Goal: Navigation & Orientation: Find specific page/section

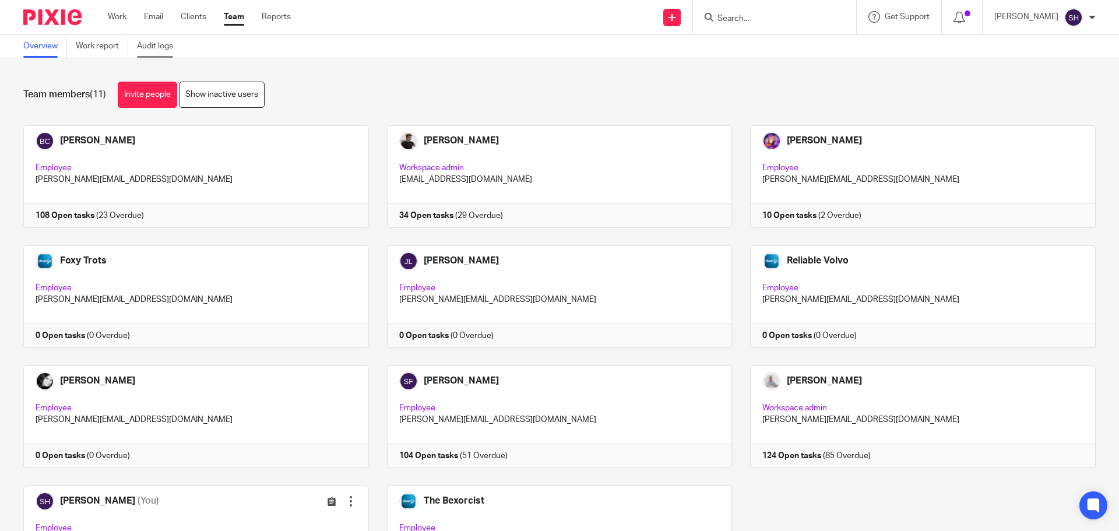
click at [165, 50] on link "Audit logs" at bounding box center [159, 46] width 45 height 23
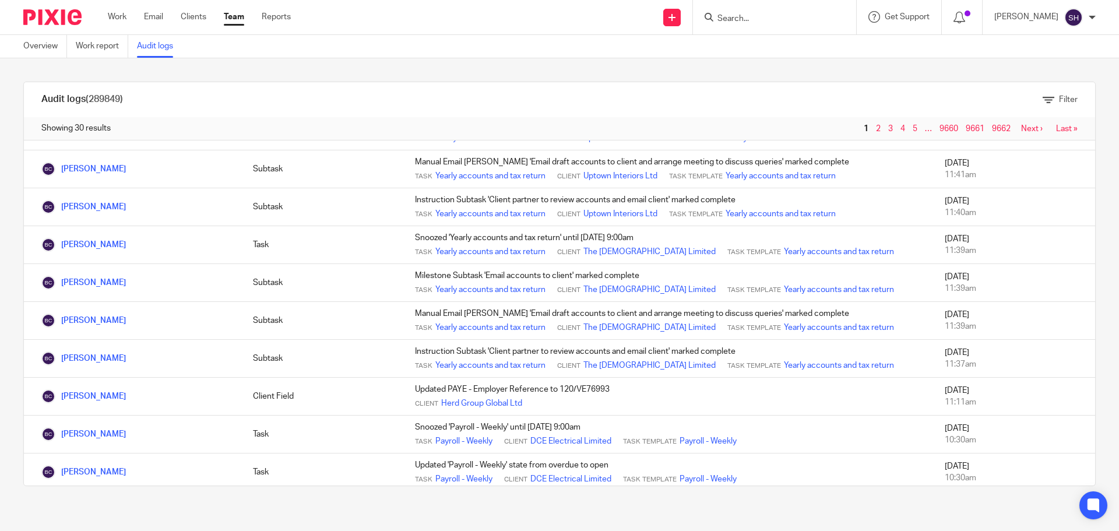
scroll to position [826, 0]
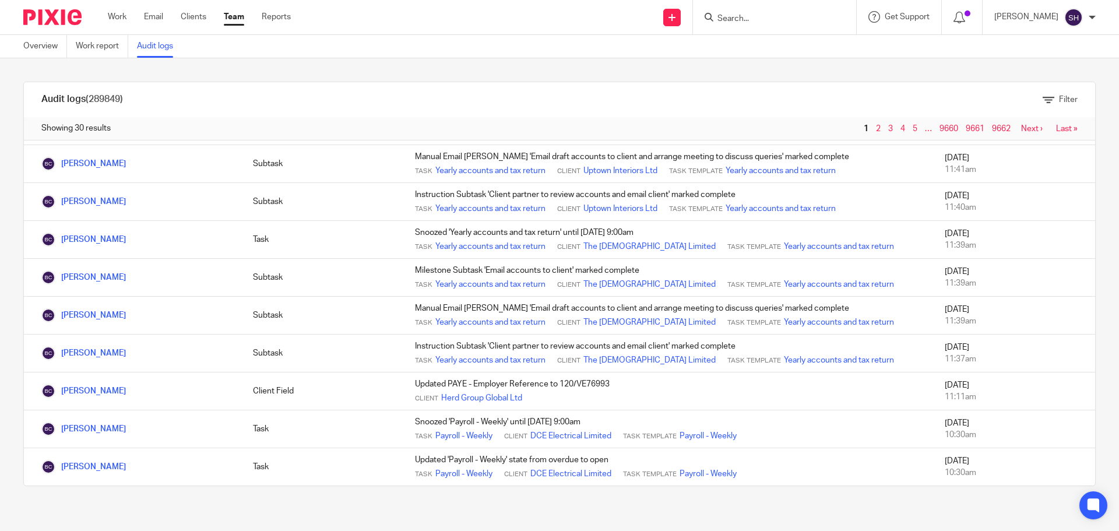
click at [1021, 129] on link "Next ›" at bounding box center [1032, 129] width 22 height 8
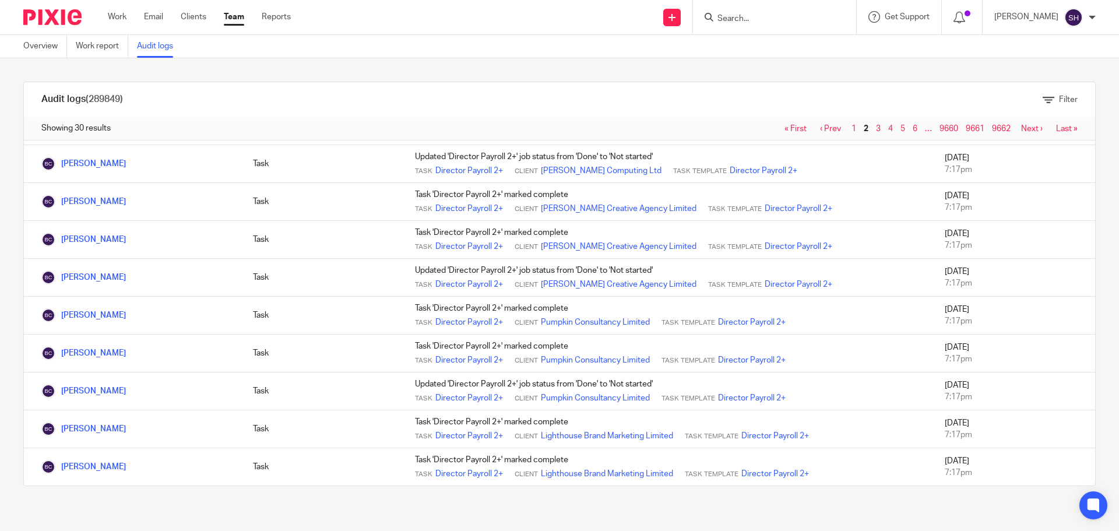
scroll to position [850, 0]
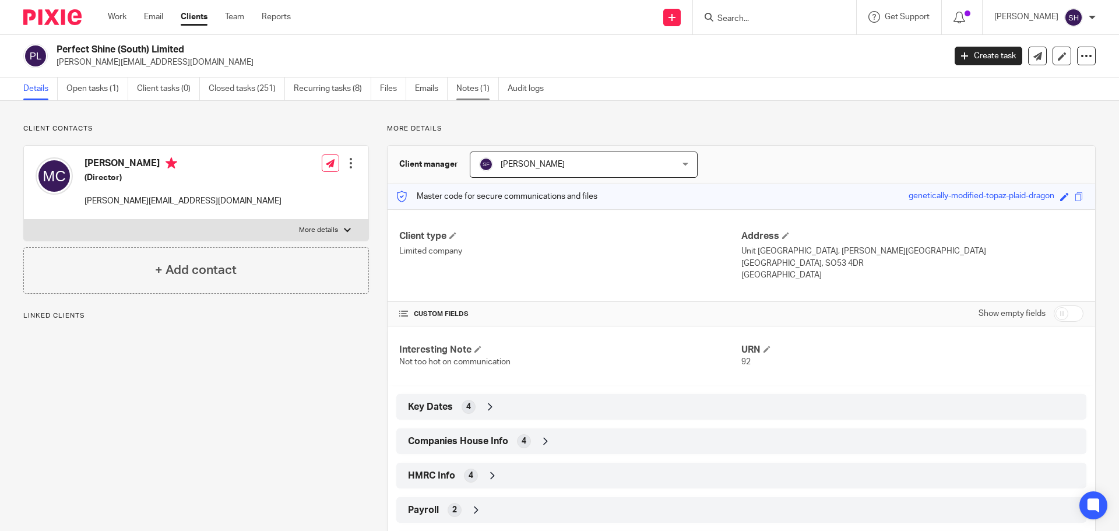
click at [472, 93] on link "Notes (1)" at bounding box center [477, 88] width 43 height 23
